Goal: Task Accomplishment & Management: Complete application form

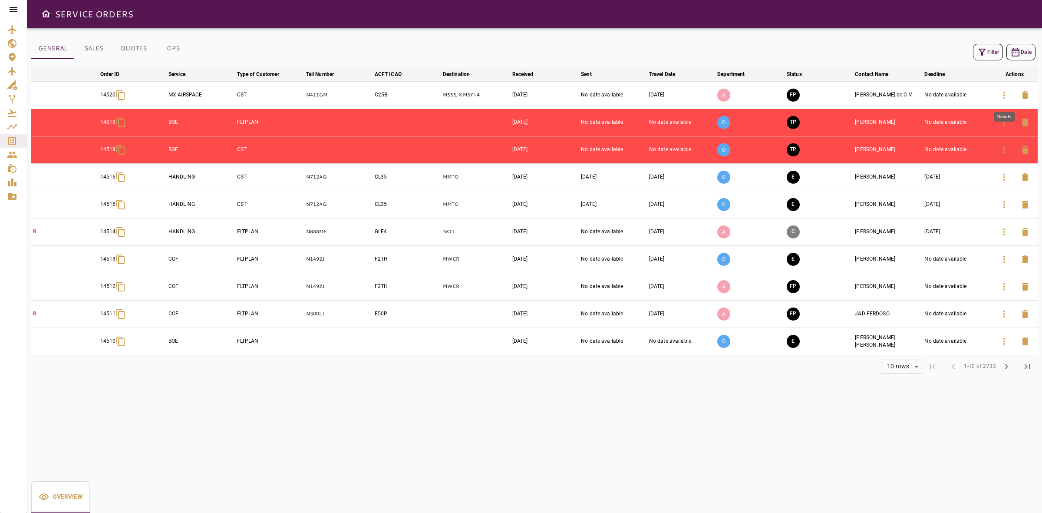
click at [1001, 94] on icon "button" at bounding box center [1004, 95] width 10 height 10
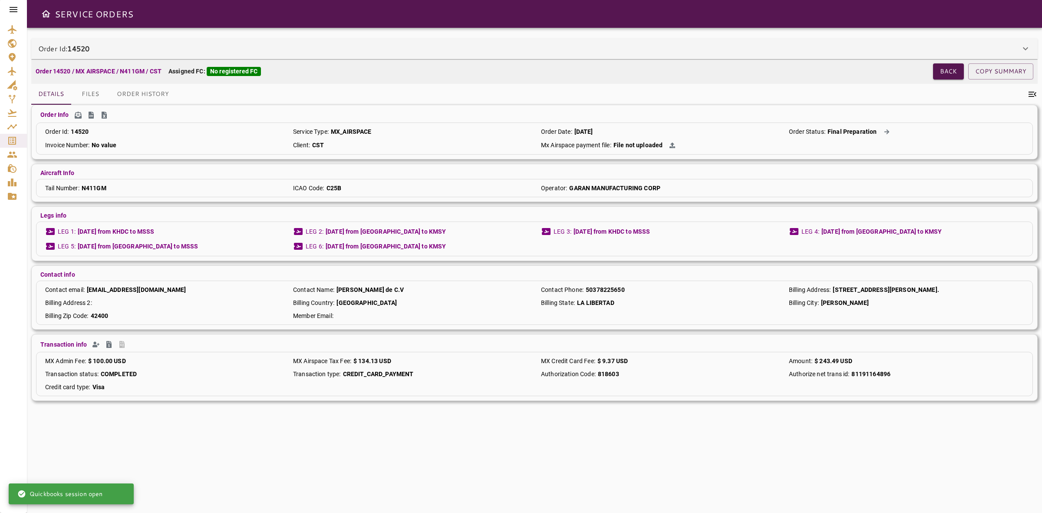
click at [341, 53] on div "Order Id: 14520" at bounding box center [529, 48] width 982 height 10
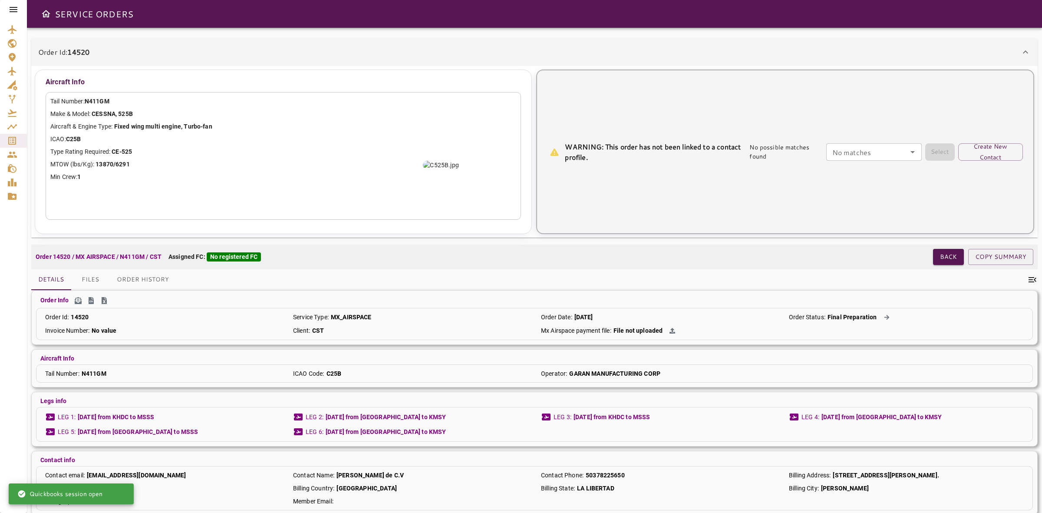
click at [853, 152] on input "No matches" at bounding box center [874, 152] width 90 height 12
click at [976, 150] on button "Create New Contact" at bounding box center [990, 151] width 65 height 17
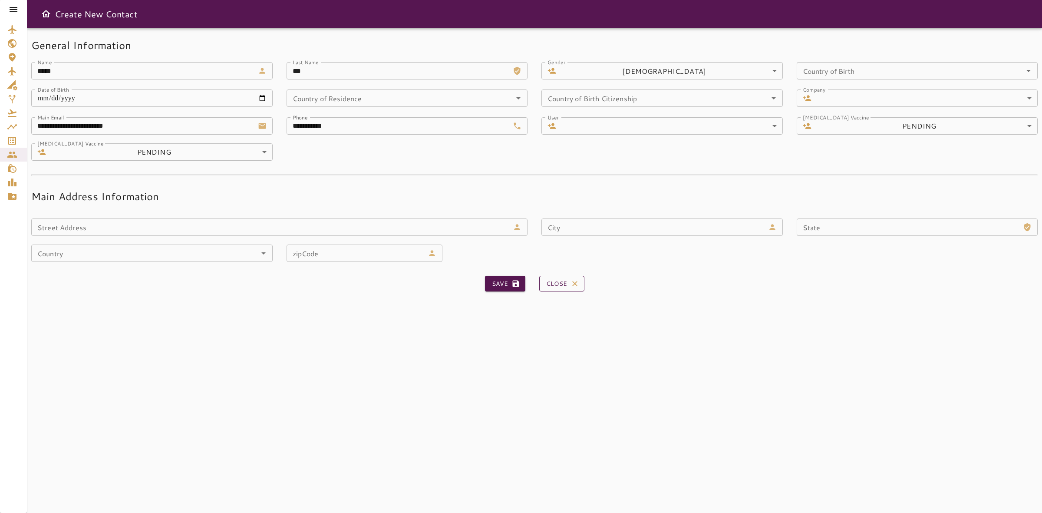
click at [566, 283] on button "Close" at bounding box center [561, 284] width 45 height 16
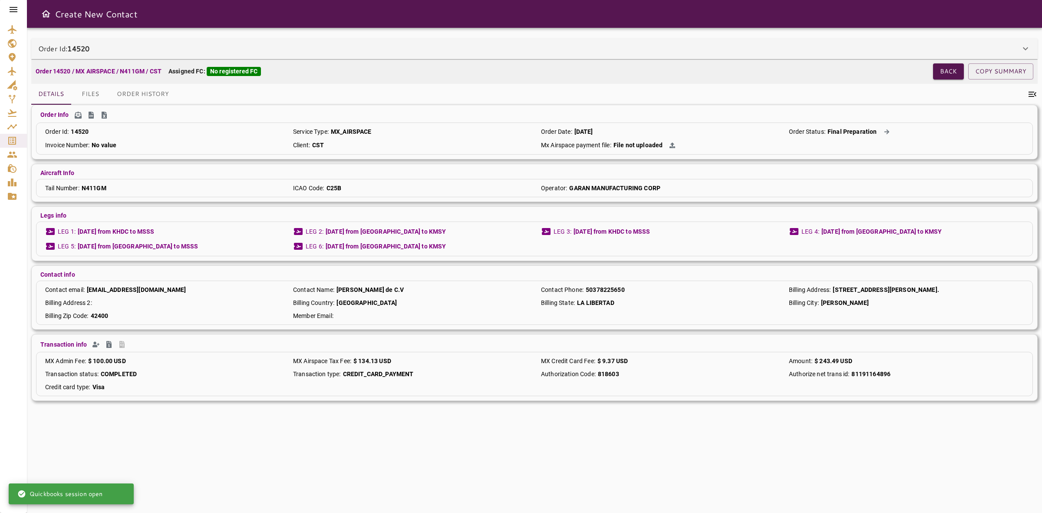
click at [14, 5] on icon at bounding box center [13, 9] width 10 height 10
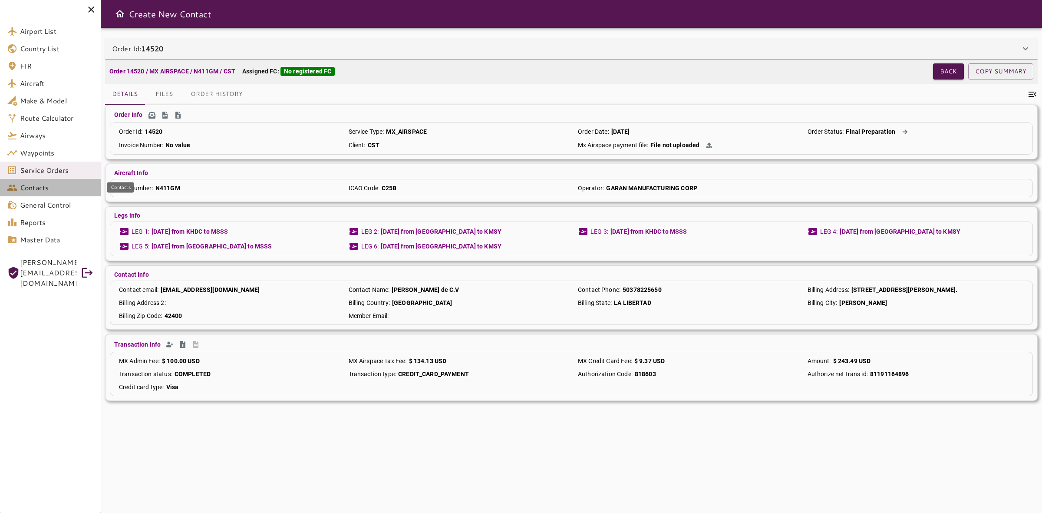
click at [40, 187] on span "Contacts" at bounding box center [57, 187] width 74 height 10
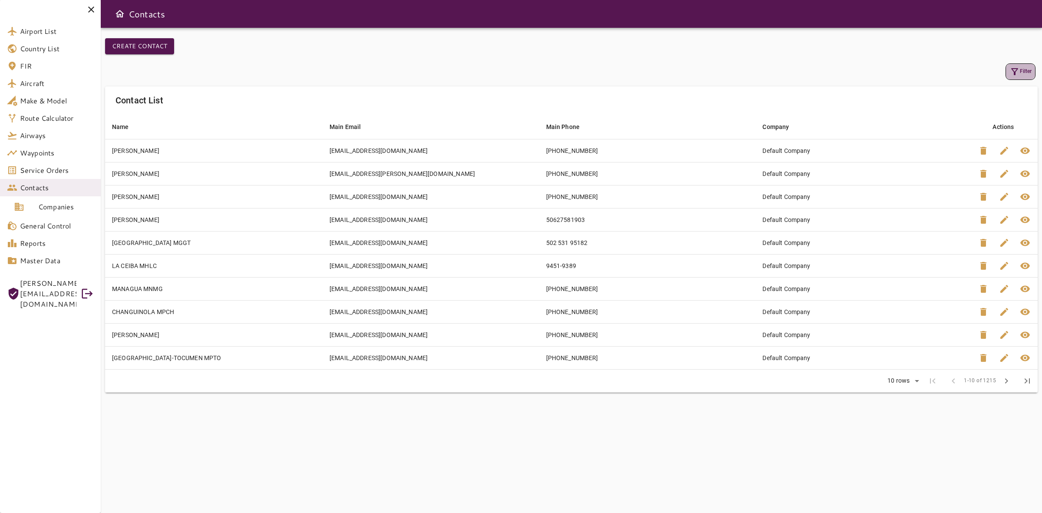
click at [1017, 74] on icon "button" at bounding box center [1014, 71] width 10 height 10
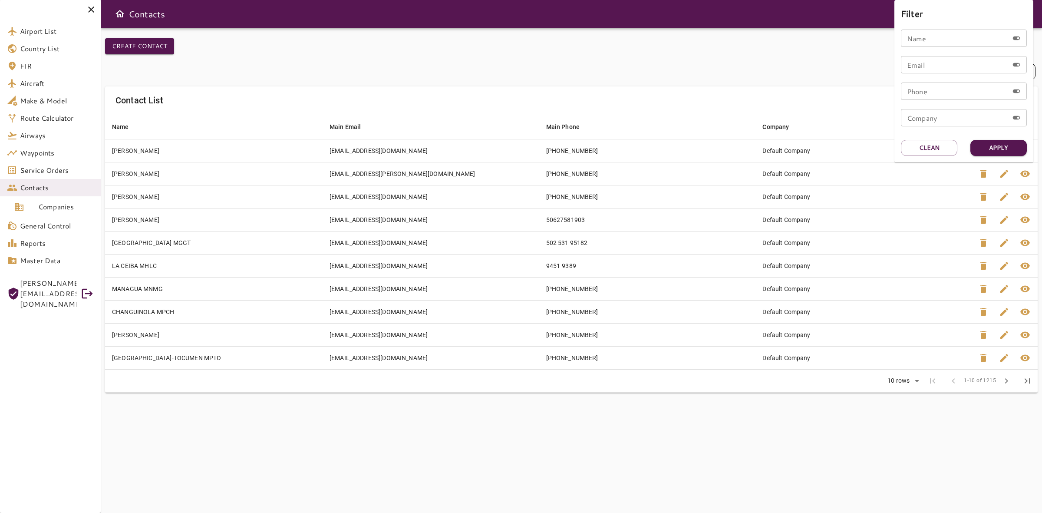
click at [924, 42] on input "Name" at bounding box center [955, 38] width 108 height 17
type input "*******"
click at [996, 146] on button "Apply" at bounding box center [998, 148] width 56 height 16
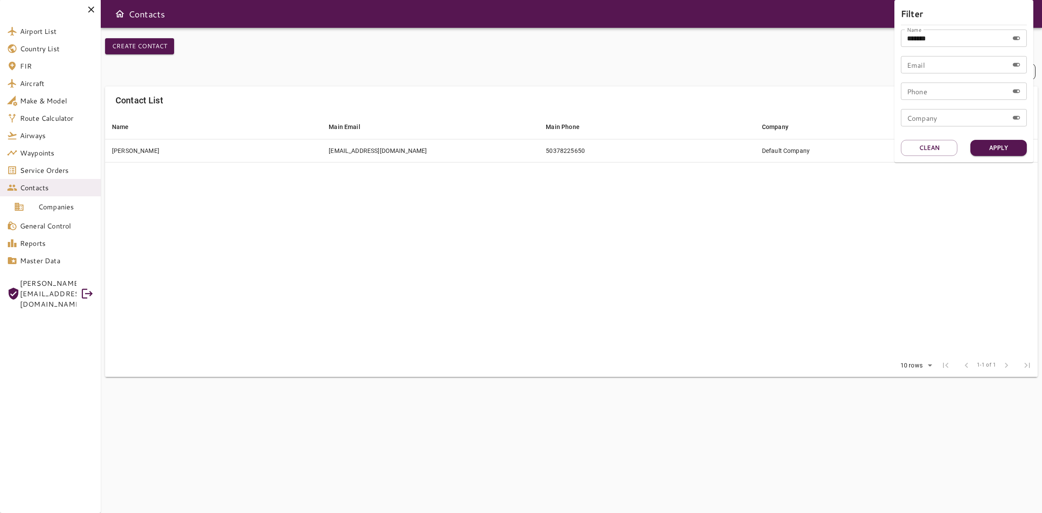
click at [402, 218] on div at bounding box center [521, 256] width 1042 height 513
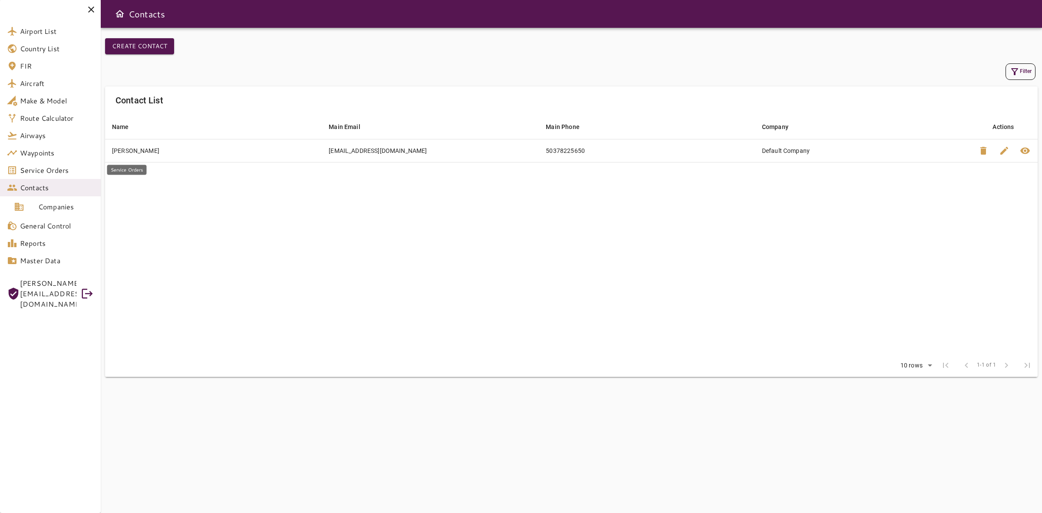
click at [36, 168] on span "Service Orders" at bounding box center [57, 170] width 74 height 10
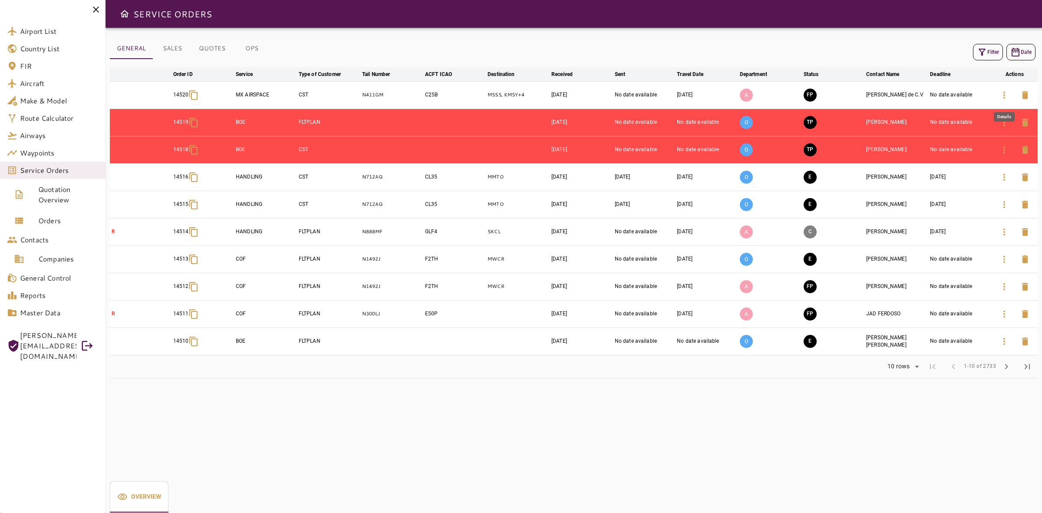
click at [1008, 97] on icon "button" at bounding box center [1004, 95] width 10 height 10
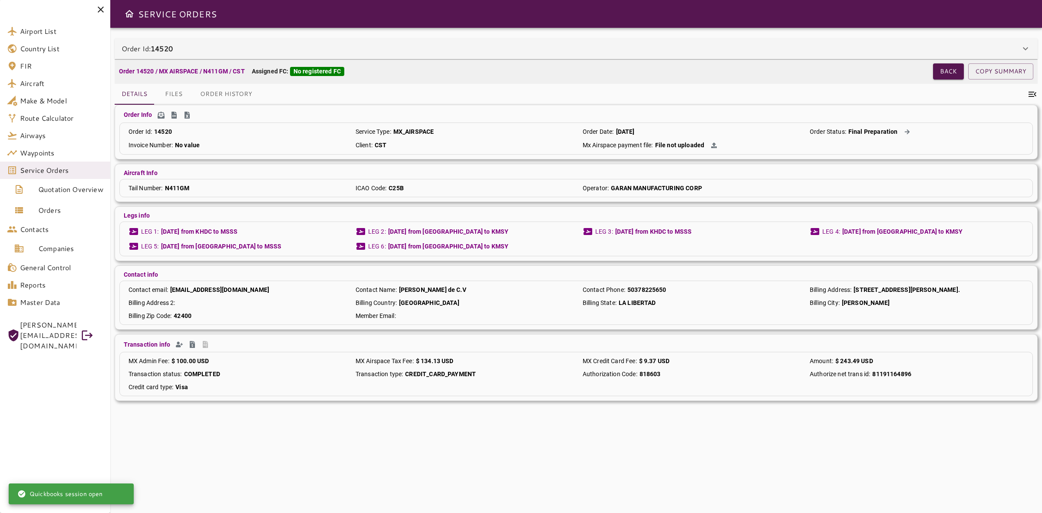
click at [227, 54] on div "Order Id: 14520" at bounding box center [576, 48] width 923 height 21
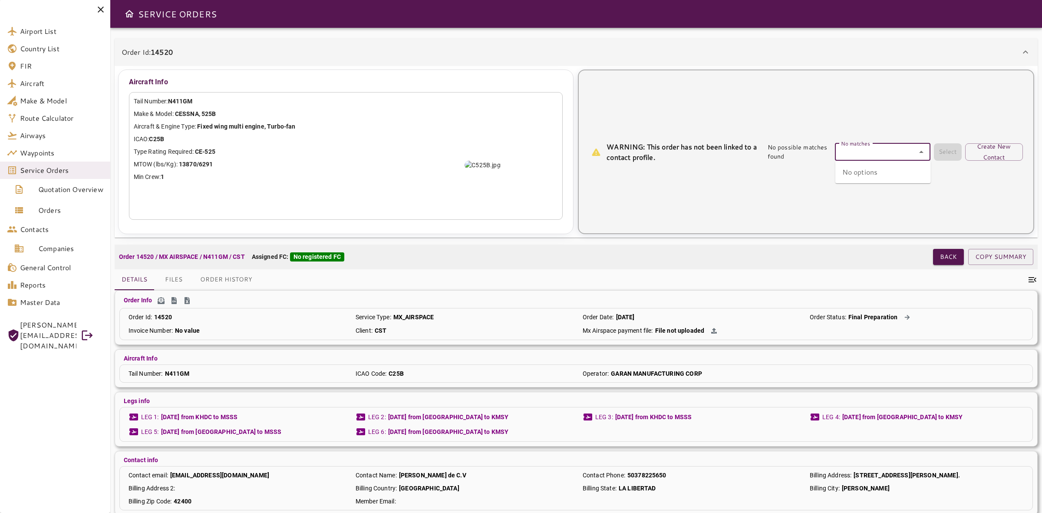
click at [897, 156] on input "No matches" at bounding box center [882, 152] width 90 height 12
click at [1010, 154] on button "Create New Contact" at bounding box center [994, 151] width 58 height 17
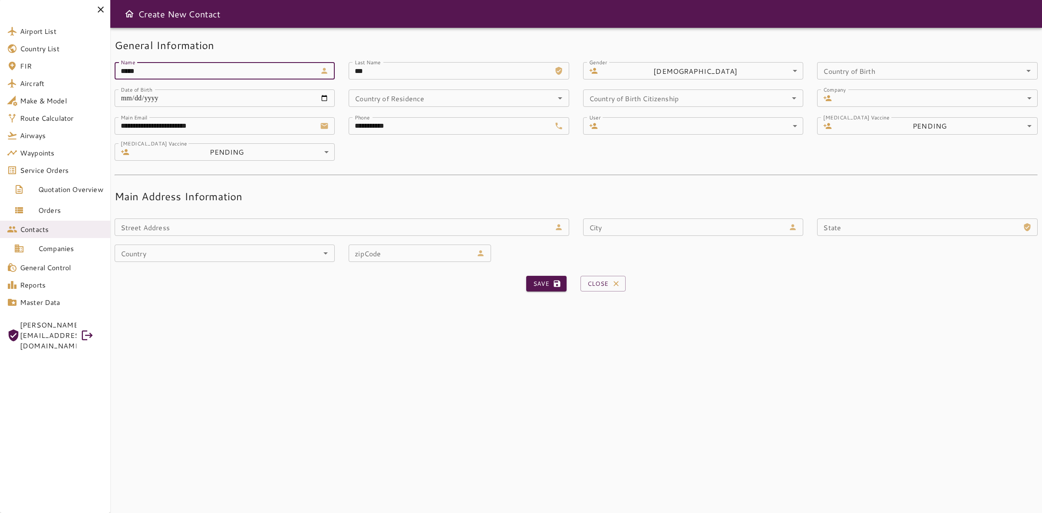
click at [285, 74] on input "*****" at bounding box center [216, 70] width 202 height 17
type input "*******"
click at [398, 70] on input "***" at bounding box center [450, 70] width 202 height 17
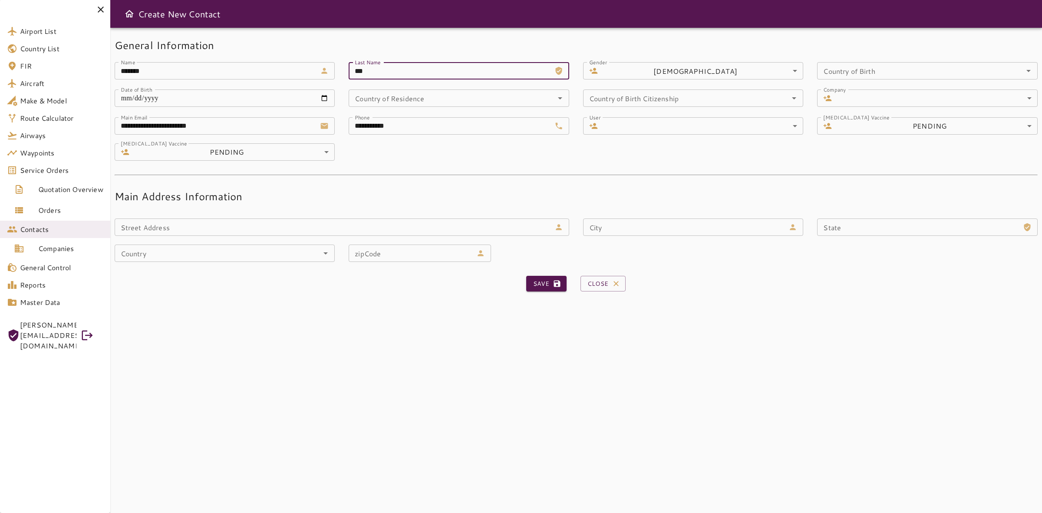
click at [398, 70] on input "***" at bounding box center [450, 70] width 202 height 17
type input "*****"
click at [418, 154] on div "**********" at bounding box center [569, 135] width 937 height 52
click at [532, 283] on button "Save" at bounding box center [546, 284] width 40 height 16
type input "*****"
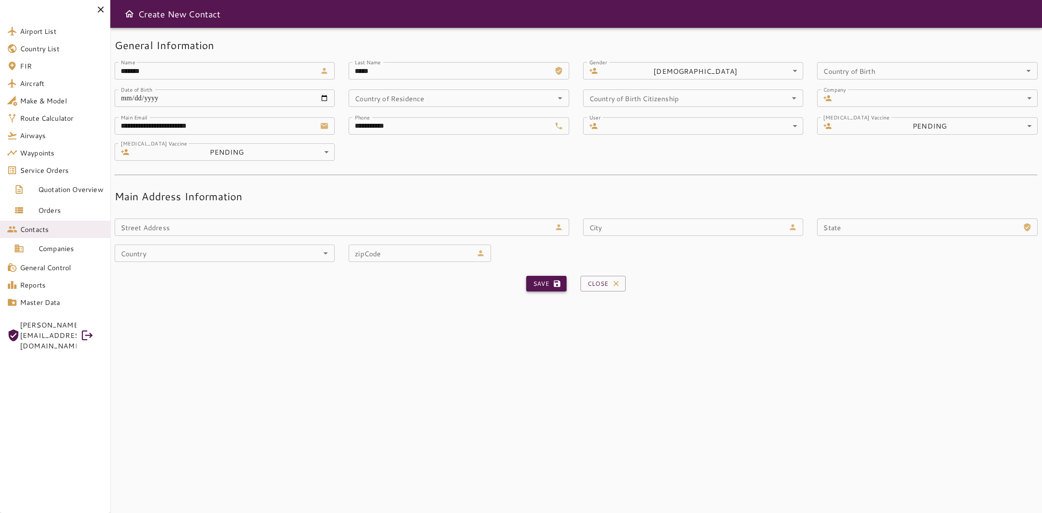
type input "***"
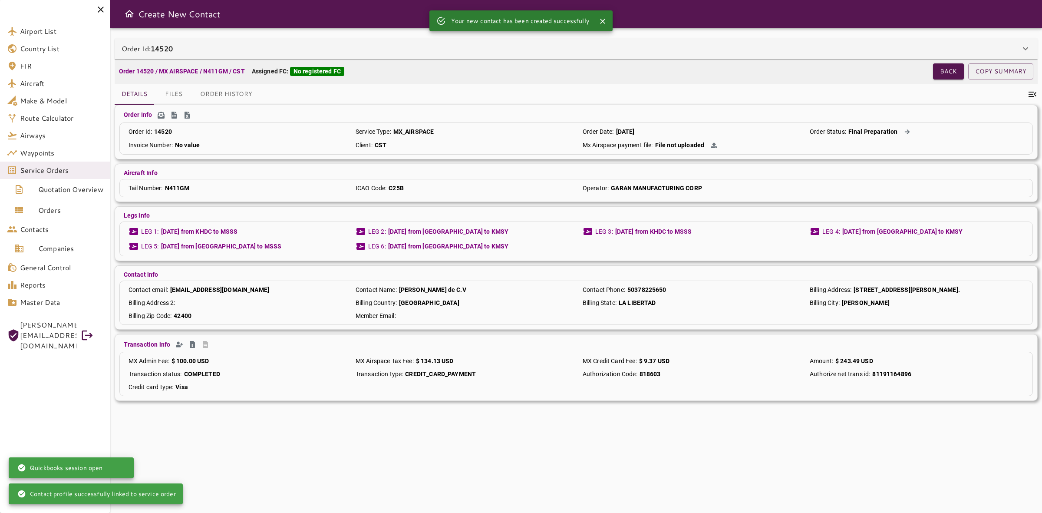
click at [493, 56] on div "Order Id: 14520" at bounding box center [576, 48] width 923 height 21
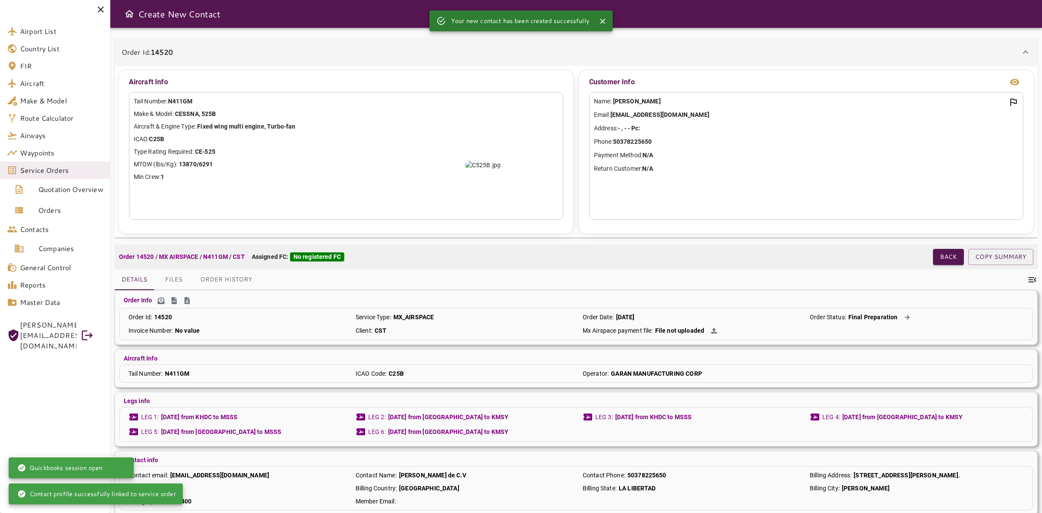
click at [493, 56] on div "Order Id: 14520" at bounding box center [571, 52] width 899 height 10
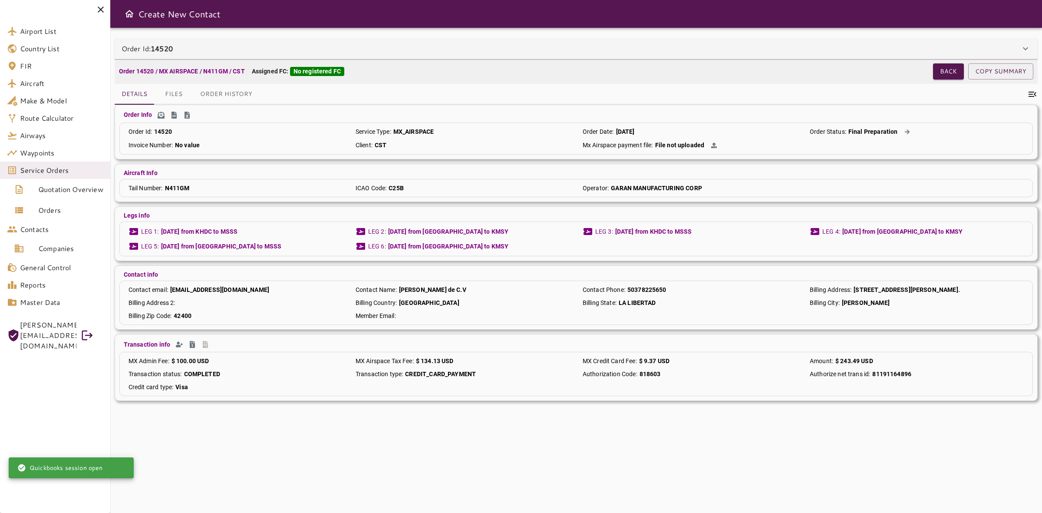
click at [60, 174] on span "Service Orders" at bounding box center [61, 170] width 83 height 10
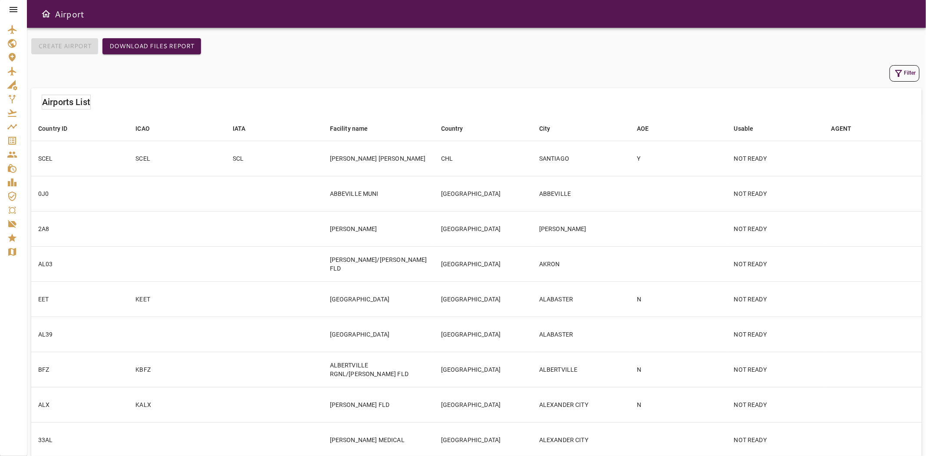
click at [7, 11] on div at bounding box center [13, 9] width 27 height 19
click at [10, 11] on icon at bounding box center [14, 9] width 8 height 5
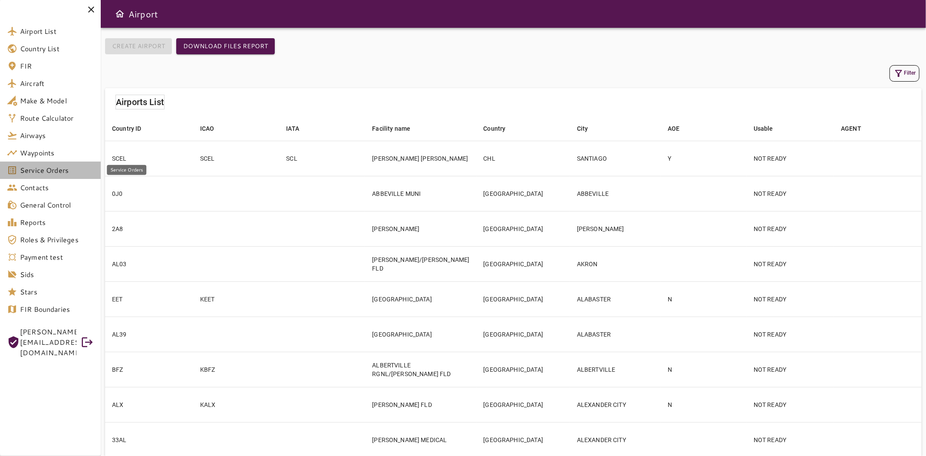
click at [44, 170] on span "Service Orders" at bounding box center [57, 170] width 74 height 10
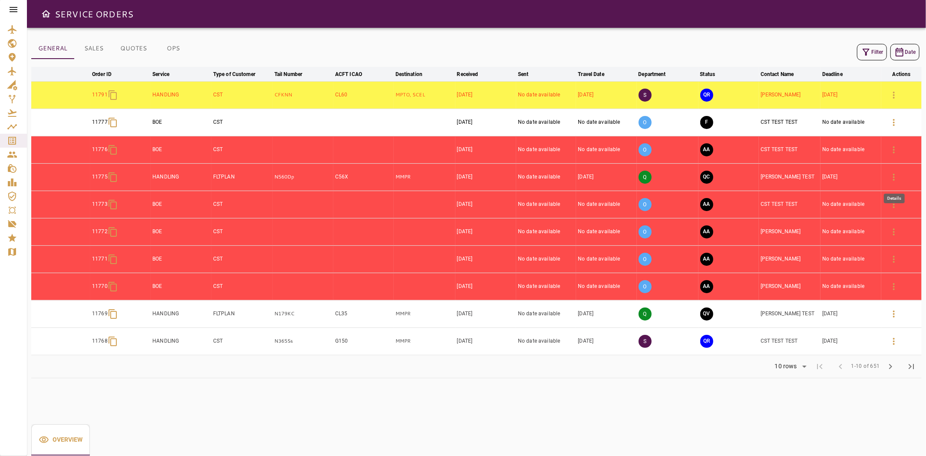
click at [895, 178] on icon "button" at bounding box center [894, 177] width 10 height 10
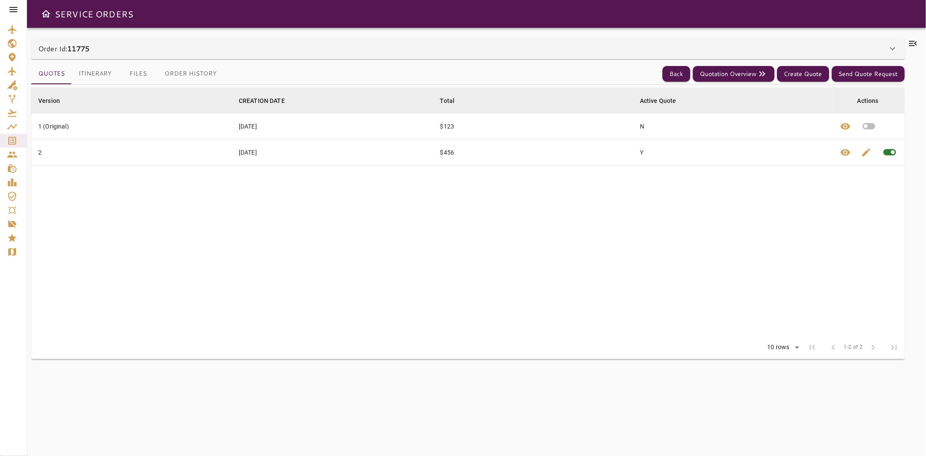
click at [104, 72] on button "Itinerary" at bounding box center [95, 73] width 47 height 21
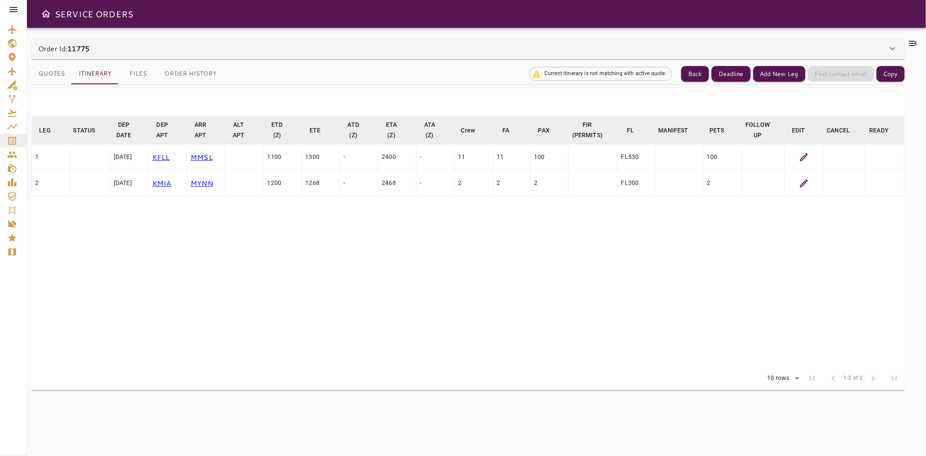
click at [211, 51] on div "Order Id: 11775" at bounding box center [462, 48] width 849 height 10
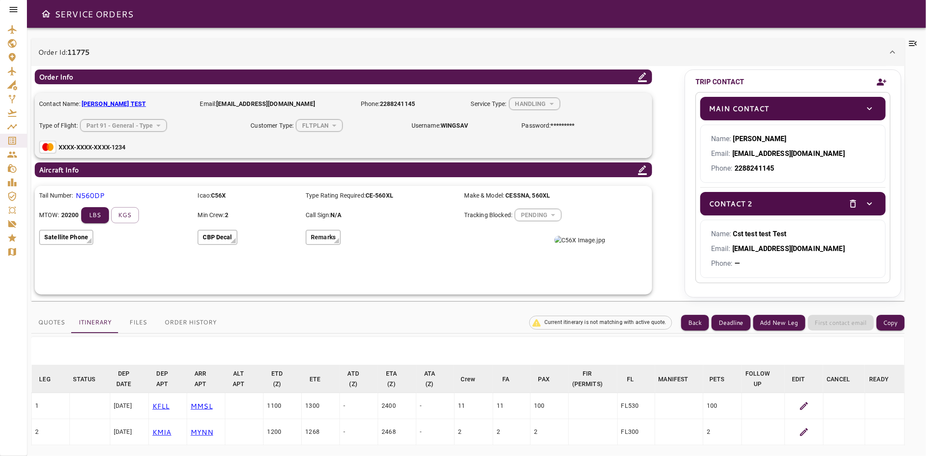
click at [799, 403] on icon at bounding box center [804, 406] width 10 height 10
click at [799, 406] on icon at bounding box center [804, 406] width 10 height 10
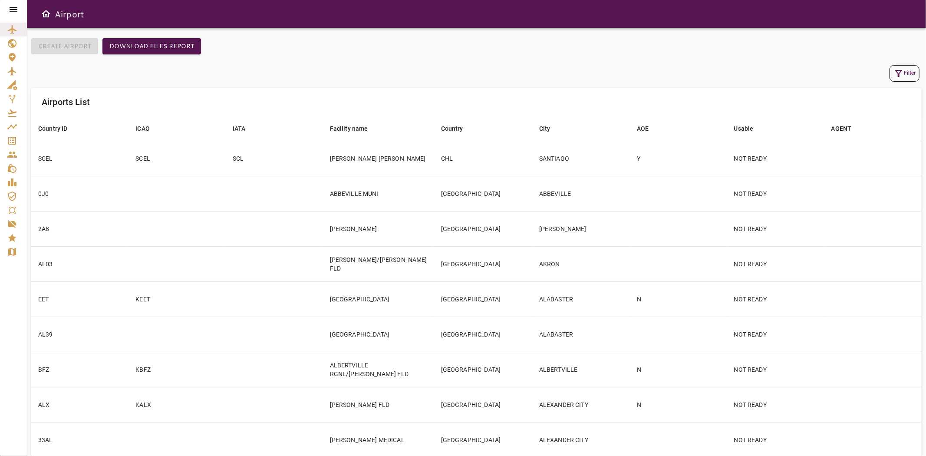
click at [888, 71] on div "Filter" at bounding box center [476, 73] width 886 height 16
click at [897, 74] on icon "button" at bounding box center [898, 73] width 10 height 10
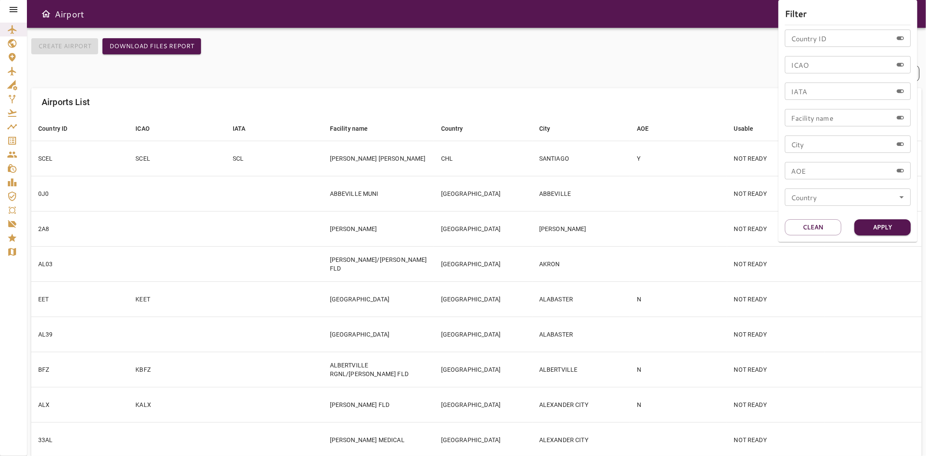
click at [827, 56] on input "ICAO" at bounding box center [839, 64] width 108 height 17
type input "****"
click at [880, 224] on button "Apply" at bounding box center [882, 227] width 56 height 16
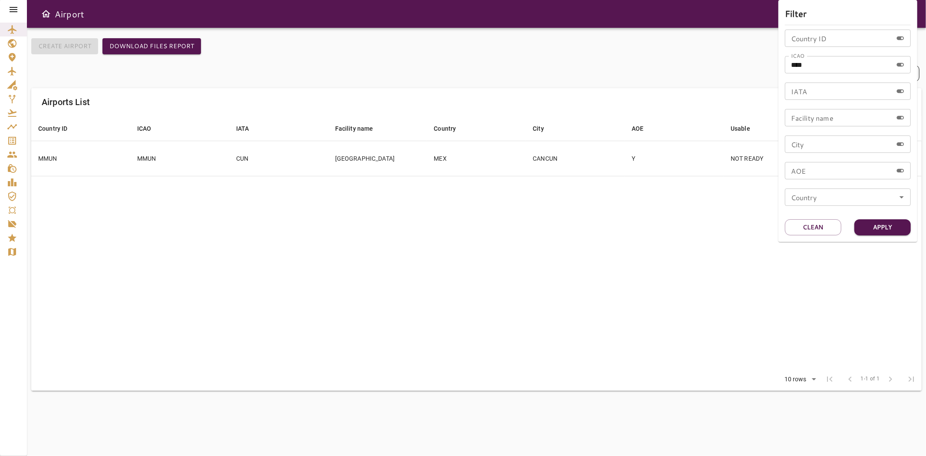
click at [223, 159] on div at bounding box center [463, 228] width 926 height 456
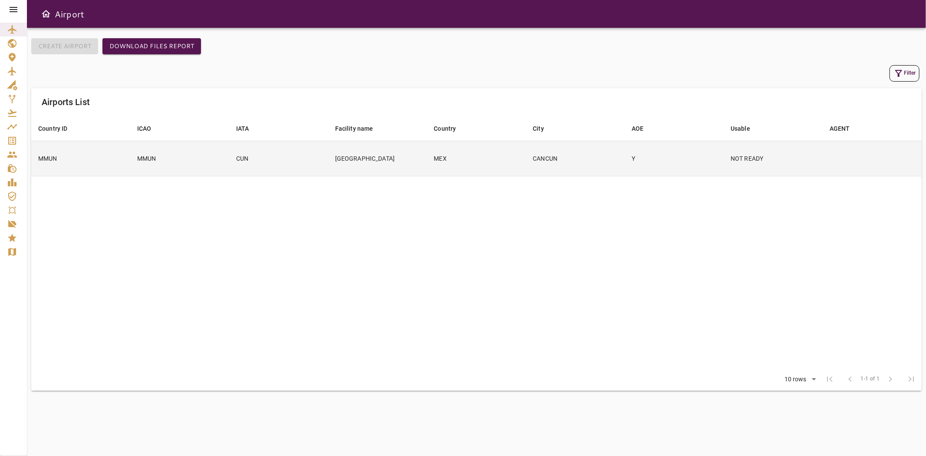
click at [202, 161] on td "MMUN" at bounding box center [179, 158] width 99 height 35
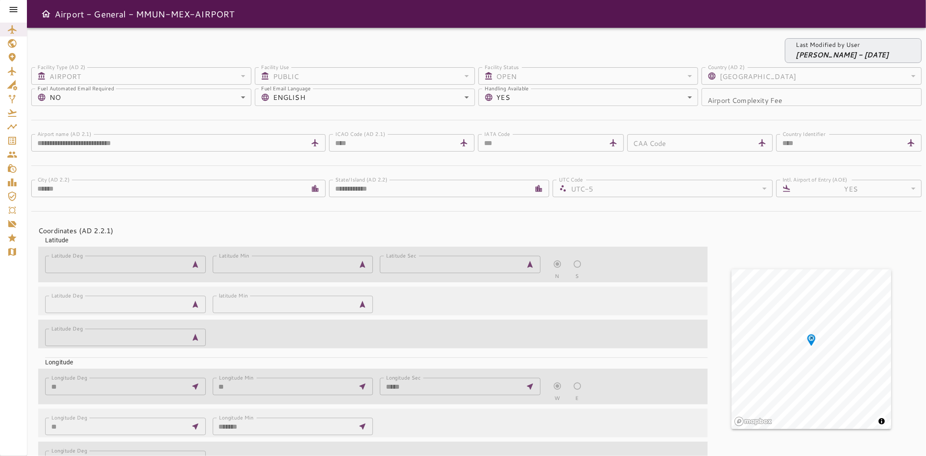
click at [6, 7] on div at bounding box center [13, 9] width 27 height 19
drag, startPoint x: 10, startPoint y: 7, endPoint x: 16, endPoint y: 17, distance: 12.1
click at [11, 7] on icon at bounding box center [14, 9] width 8 height 5
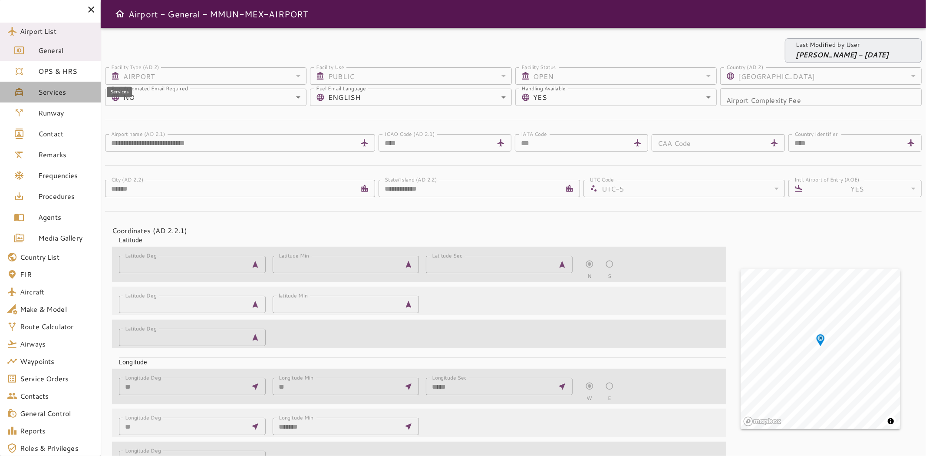
click at [51, 97] on span "Services" at bounding box center [66, 92] width 56 height 10
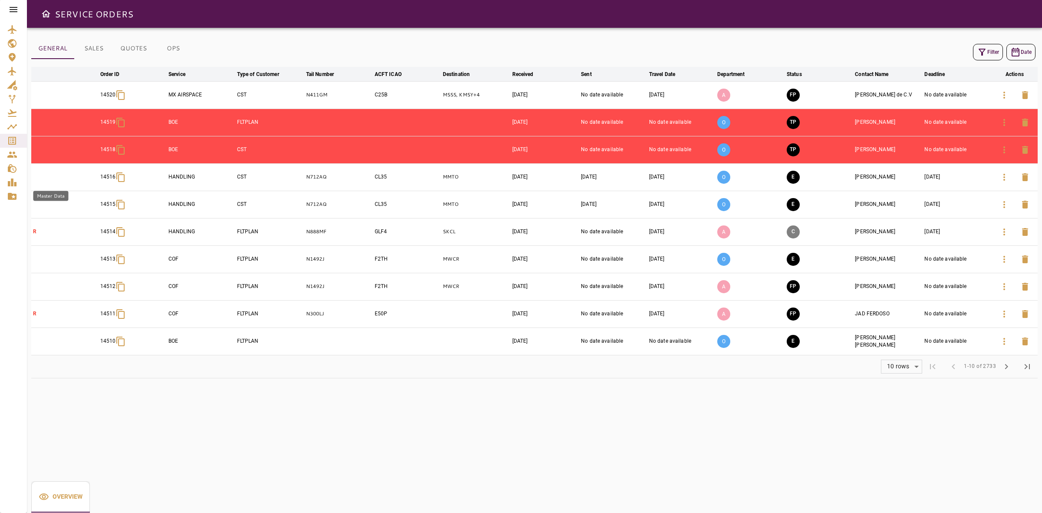
click at [9, 193] on icon "Master Data" at bounding box center [12, 196] width 9 height 7
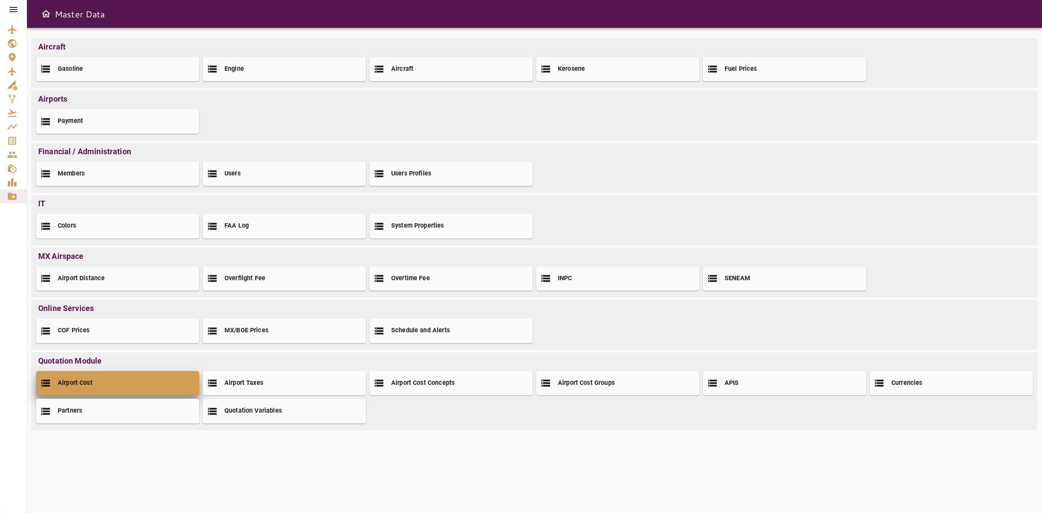
click at [102, 382] on div "Airport Cost" at bounding box center [117, 383] width 163 height 24
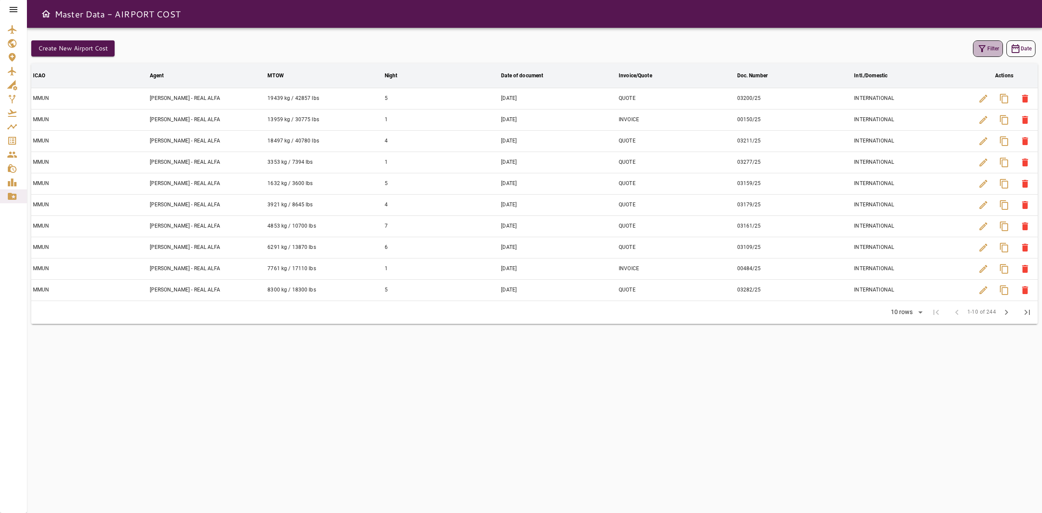
click at [973, 52] on button "Filter" at bounding box center [988, 48] width 30 height 16
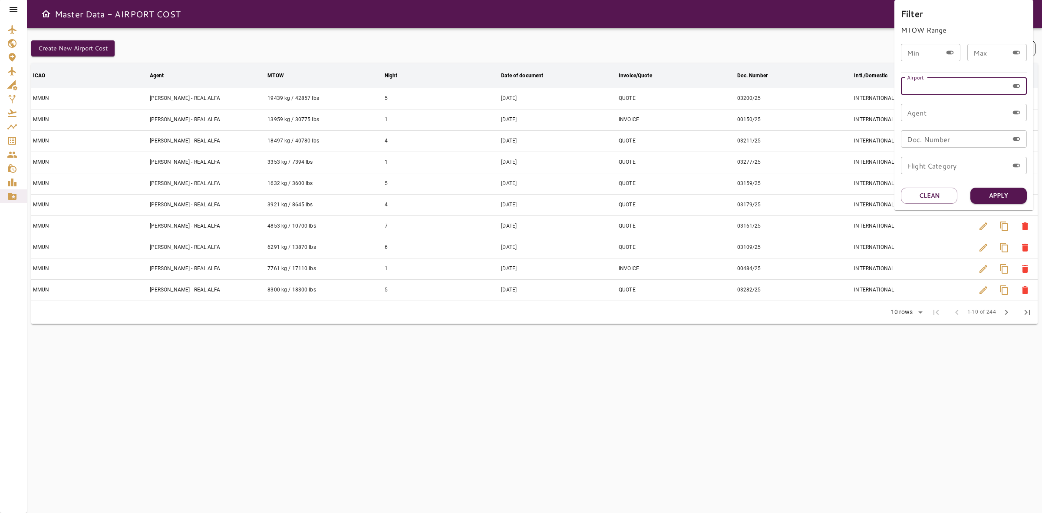
click at [925, 88] on input "Airport" at bounding box center [955, 85] width 108 height 17
type input "****"
click at [1012, 198] on button "Apply" at bounding box center [998, 196] width 56 height 16
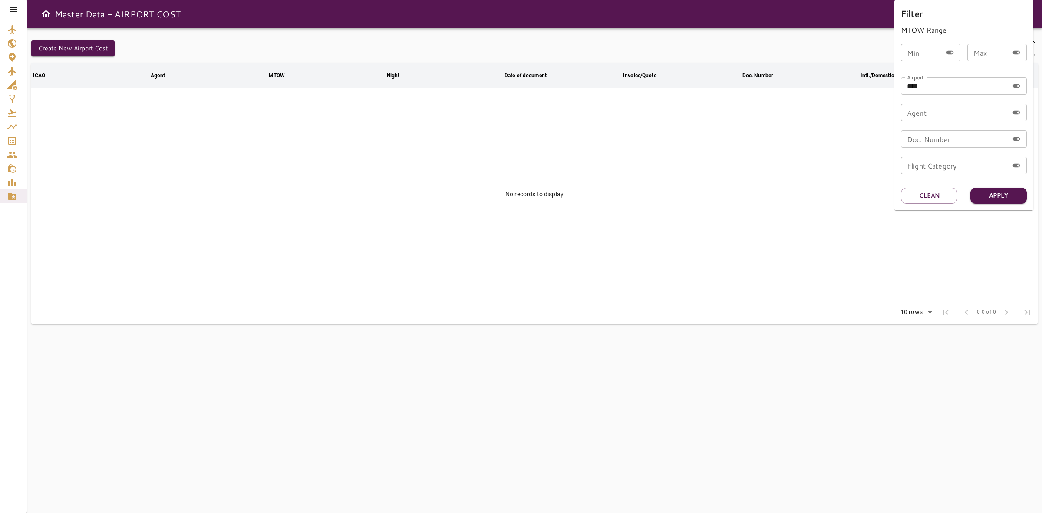
click at [630, 176] on div at bounding box center [521, 256] width 1042 height 513
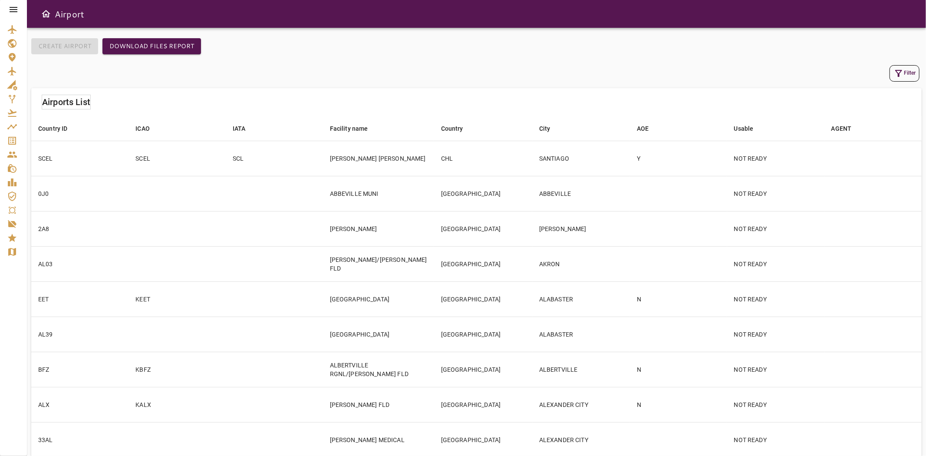
click at [18, 7] on icon at bounding box center [13, 9] width 10 height 10
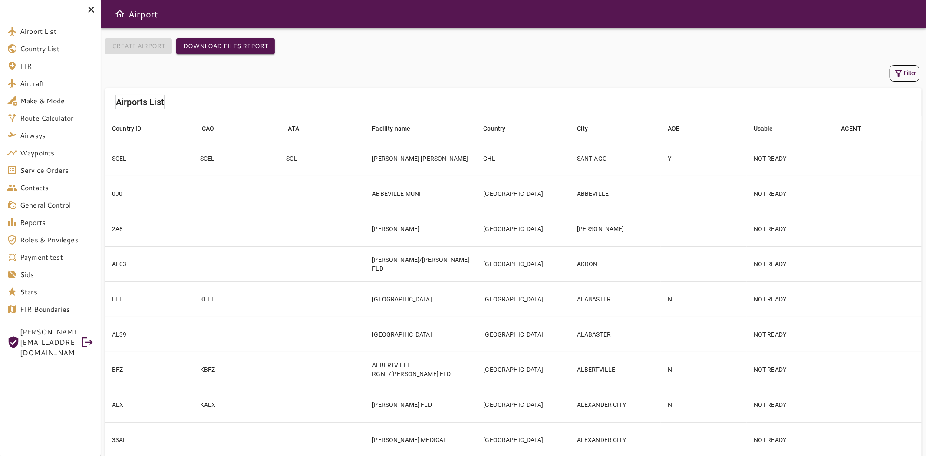
click at [88, 63] on span "FIR" at bounding box center [57, 66] width 74 height 10
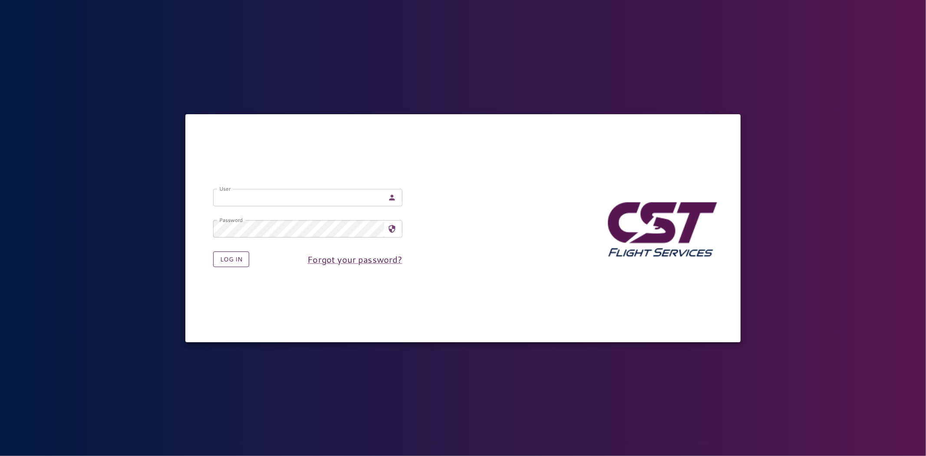
type input "**********"
click at [233, 265] on button "Log in" at bounding box center [231, 259] width 36 height 16
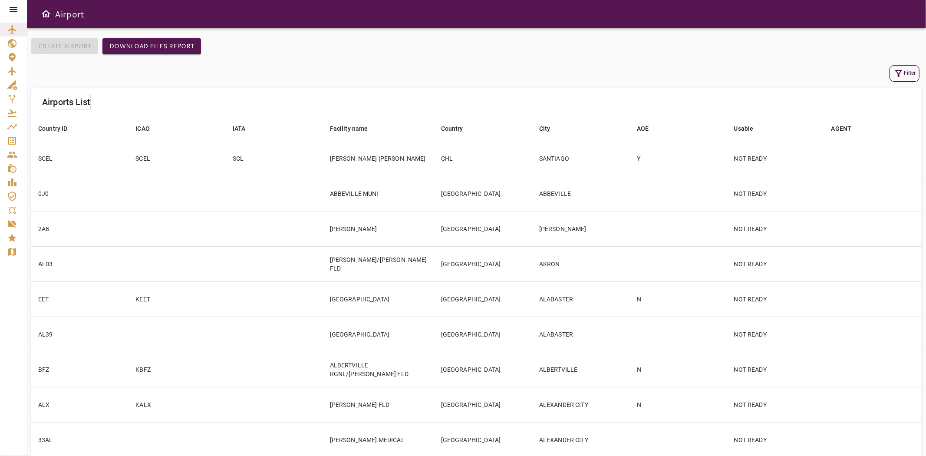
click at [16, 7] on icon at bounding box center [13, 9] width 10 height 10
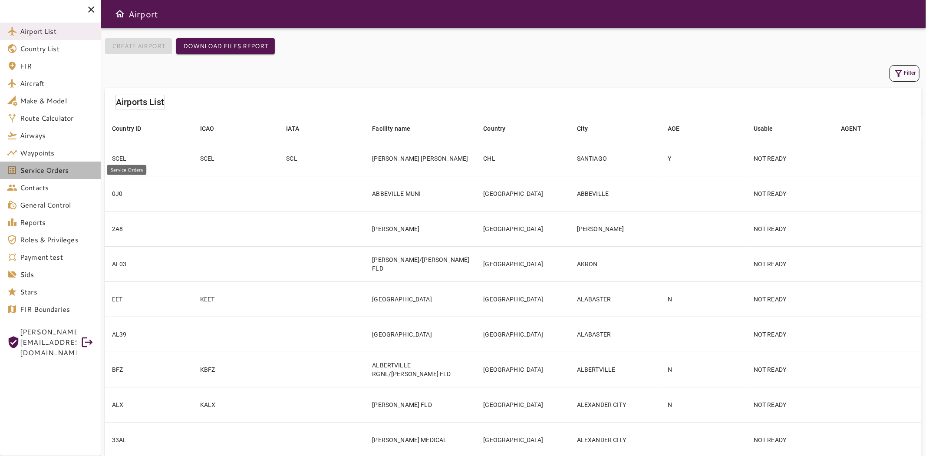
click at [37, 170] on span "Service Orders" at bounding box center [57, 170] width 74 height 10
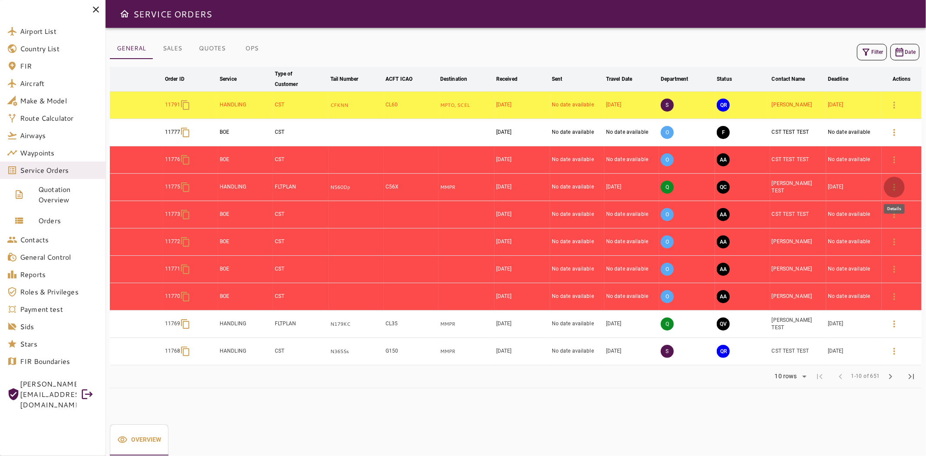
click at [891, 187] on icon "button" at bounding box center [894, 187] width 10 height 10
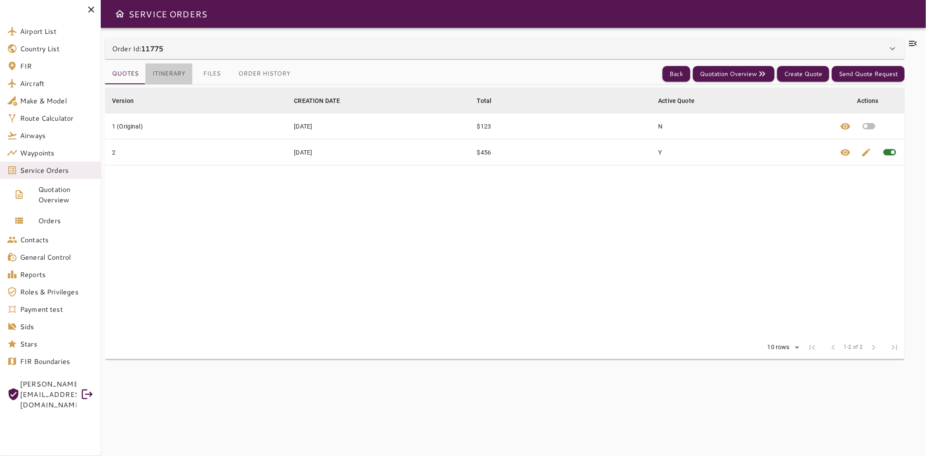
click at [163, 72] on button "Itinerary" at bounding box center [168, 73] width 47 height 21
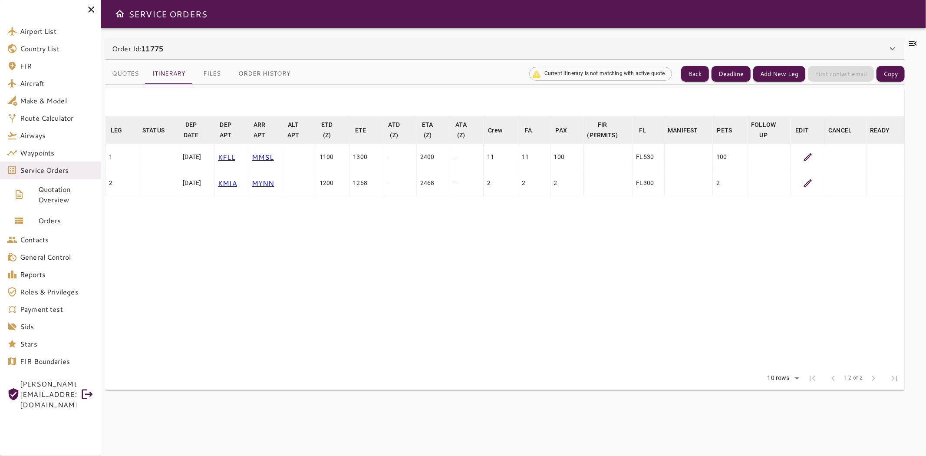
click at [807, 159] on icon at bounding box center [808, 157] width 8 height 8
click at [37, 171] on span "Service Orders" at bounding box center [57, 170] width 74 height 10
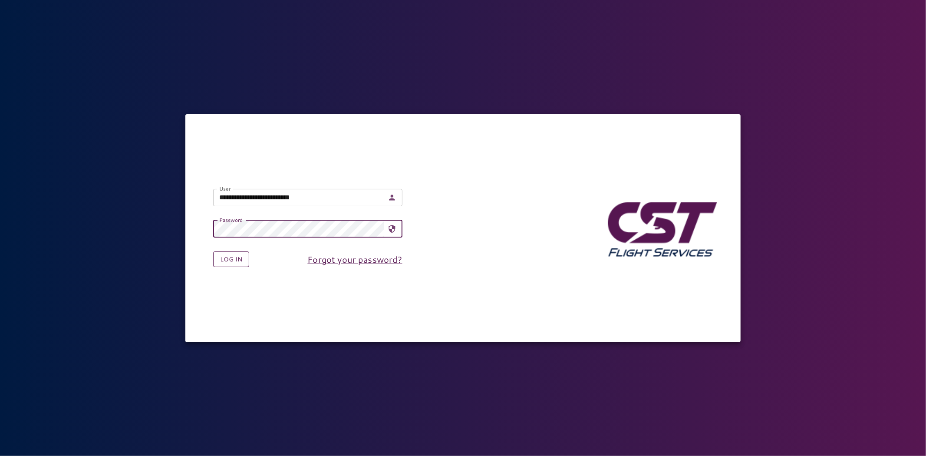
click at [228, 267] on button "Log in" at bounding box center [231, 259] width 36 height 16
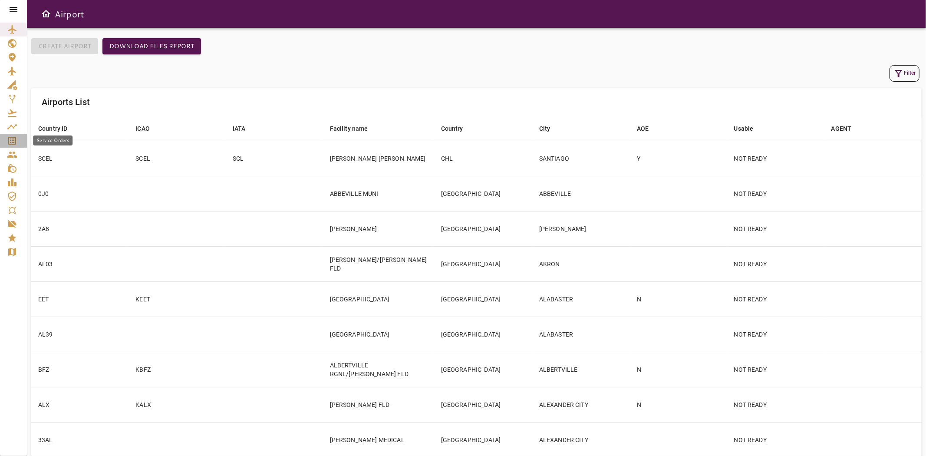
click at [11, 145] on icon "Service Orders" at bounding box center [12, 140] width 10 height 10
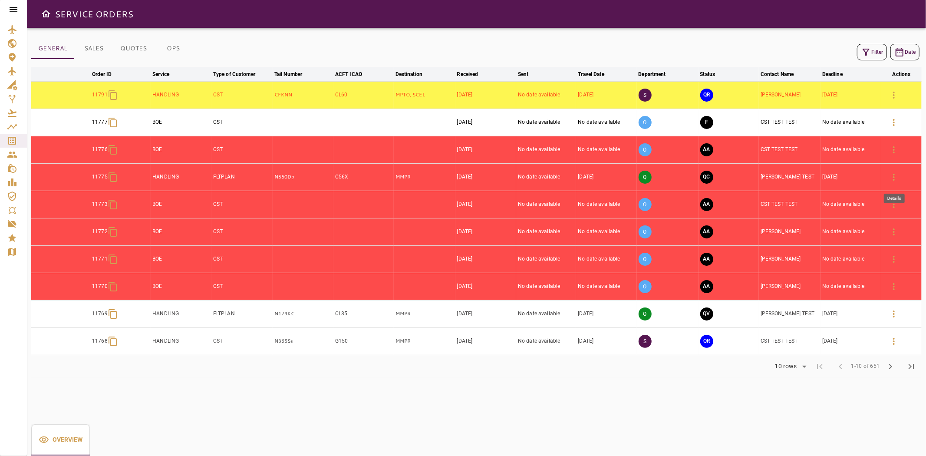
click at [898, 178] on icon "button" at bounding box center [894, 177] width 10 height 10
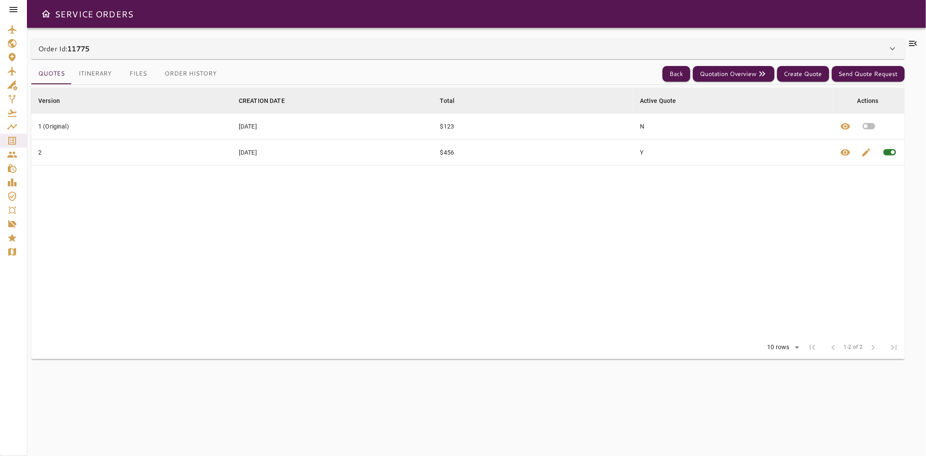
click at [85, 80] on button "Itinerary" at bounding box center [95, 73] width 47 height 21
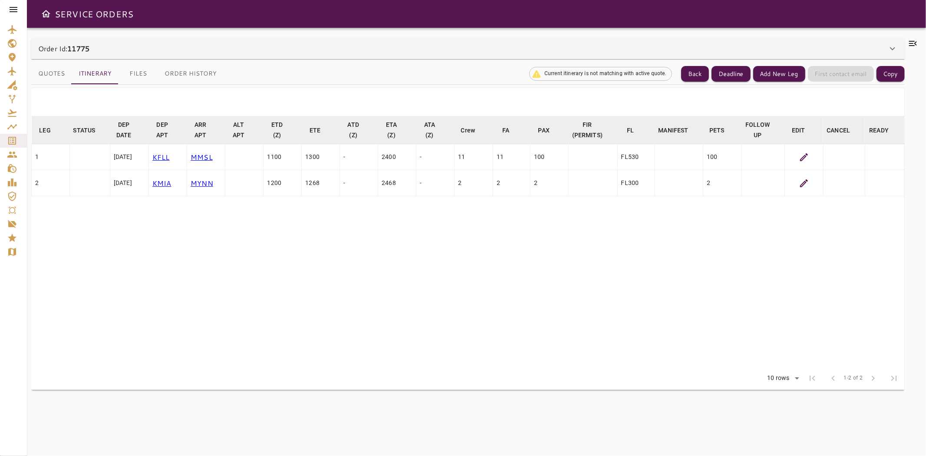
click at [800, 161] on icon at bounding box center [804, 157] width 10 height 10
